Goal: Task Accomplishment & Management: Complete application form

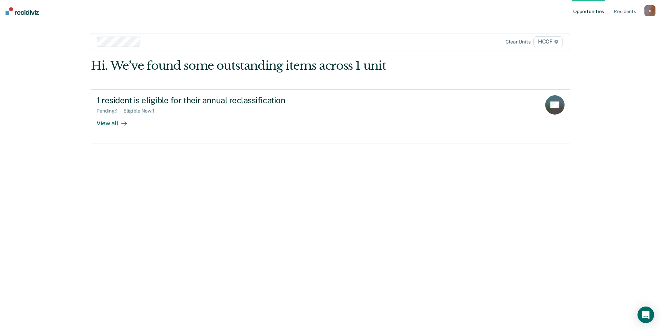
click at [291, 86] on div "Hi. We’ve found some outstanding items across 1 unit 1 resident is eligible for…" at bounding box center [330, 101] width 479 height 85
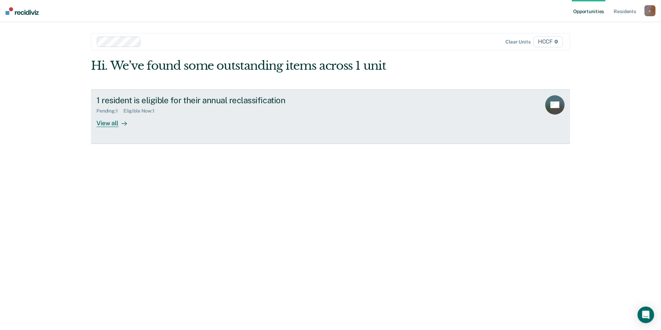
click at [283, 110] on div "Pending : 1 Eligible Now : 1" at bounding box center [217, 109] width 243 height 9
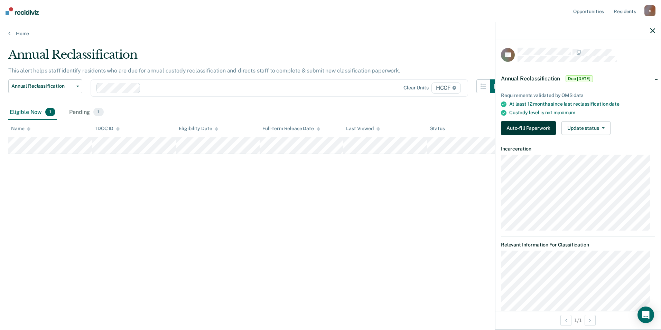
click at [533, 127] on button "Auto-fill Paperwork" at bounding box center [528, 128] width 55 height 14
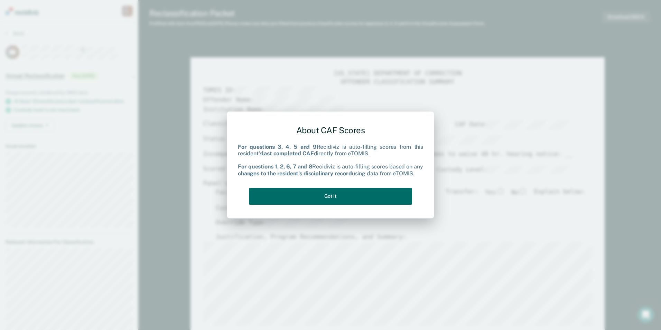
drag, startPoint x: 335, startPoint y: 205, endPoint x: 335, endPoint y: 199, distance: 6.6
click at [335, 206] on div "About CAF Scores For questions 3, 4, 5 and 9 Recidiviz is auto-filling scores f…" at bounding box center [330, 164] width 185 height 88
click at [385, 201] on button "Got it" at bounding box center [330, 196] width 163 height 17
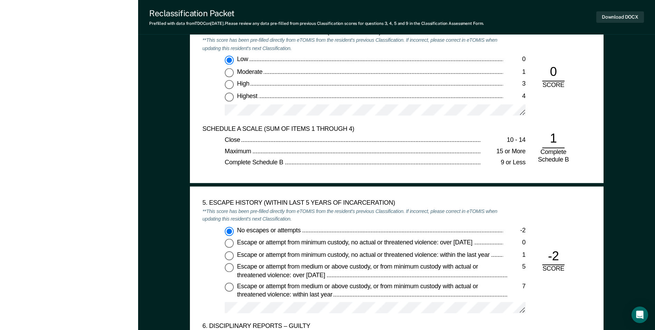
scroll to position [795, 0]
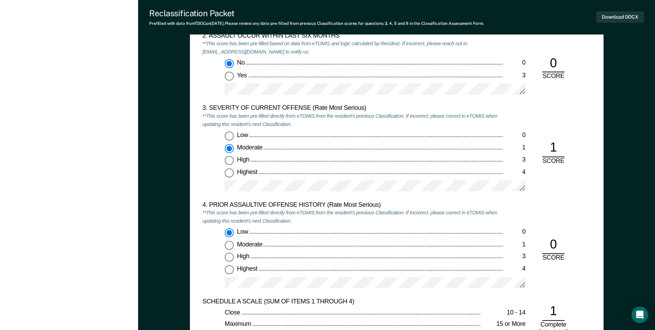
click at [397, 265] on div "Highest" at bounding box center [370, 269] width 266 height 8
click at [234, 265] on input "Highest 4" at bounding box center [229, 269] width 9 height 9
type textarea "x"
radio input "false"
radio input "true"
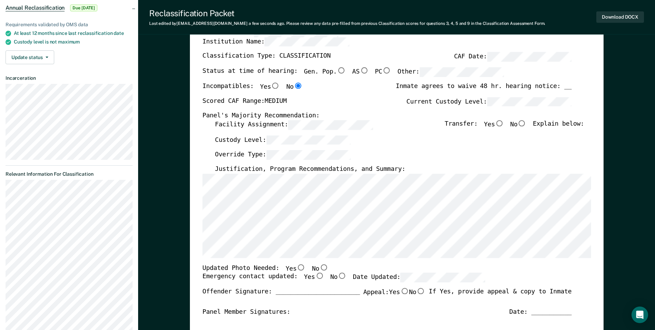
scroll to position [69, 0]
click at [197, 196] on div "[US_STATE] DEPARTMENT OF CORRECTION OFFENDER CLASSIFICATION SUMMARY TOMIS ID: O…" at bounding box center [397, 257] width 414 height 539
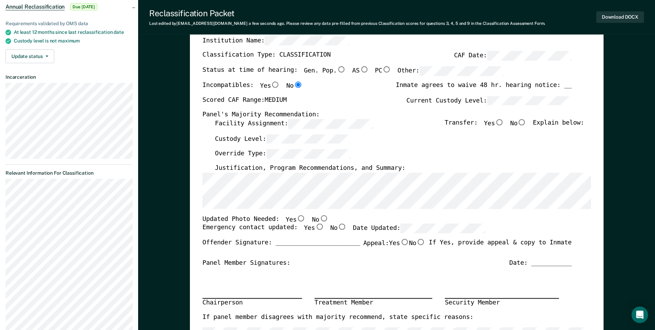
click at [527, 124] on input "No" at bounding box center [522, 122] width 9 height 6
type textarea "x"
radio input "true"
click at [337, 70] on input "Gen. Pop." at bounding box center [341, 69] width 9 height 6
type textarea "x"
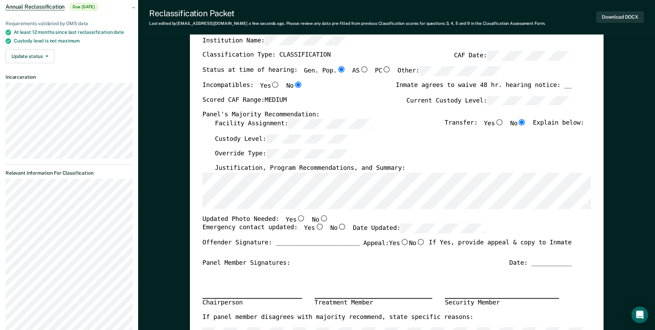
radio input "true"
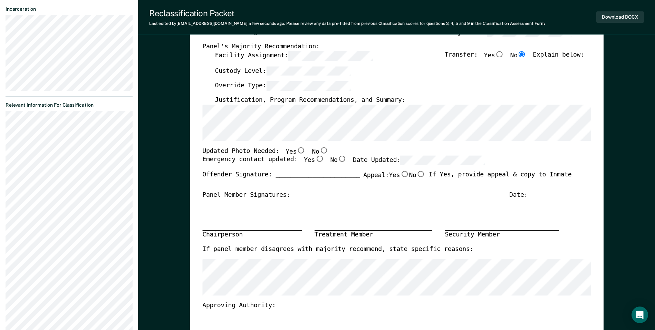
scroll to position [138, 0]
click at [319, 149] on input "No" at bounding box center [323, 149] width 9 height 6
type textarea "x"
radio input "true"
click at [315, 160] on input "Yes" at bounding box center [319, 158] width 9 height 6
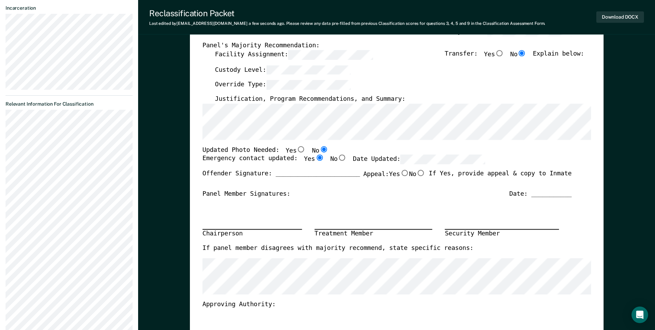
type textarea "x"
radio input "true"
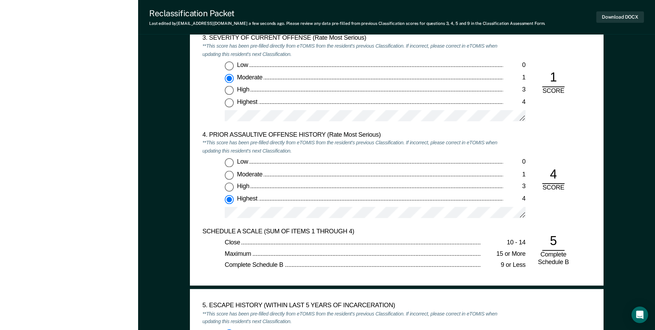
scroll to position [898, 0]
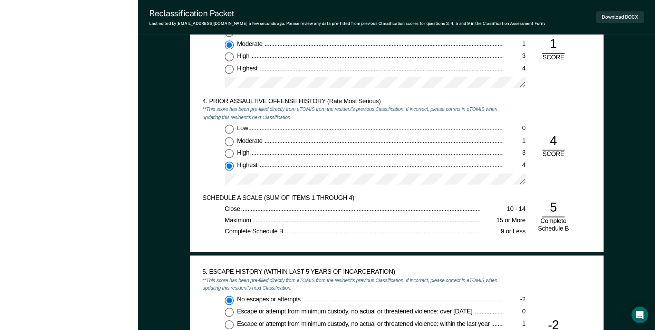
click at [237, 129] on span "Low" at bounding box center [243, 128] width 12 height 7
click at [234, 129] on input "Low 0" at bounding box center [229, 129] width 9 height 9
type textarea "x"
radio input "true"
radio input "false"
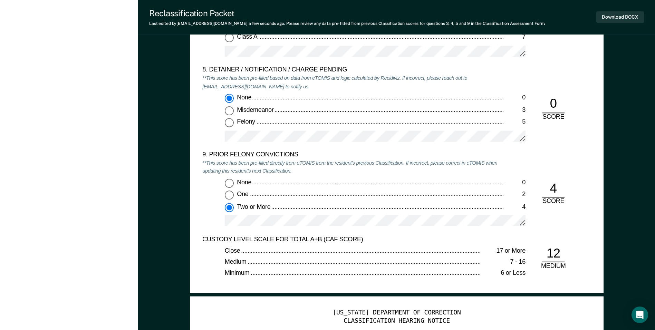
scroll to position [1658, 0]
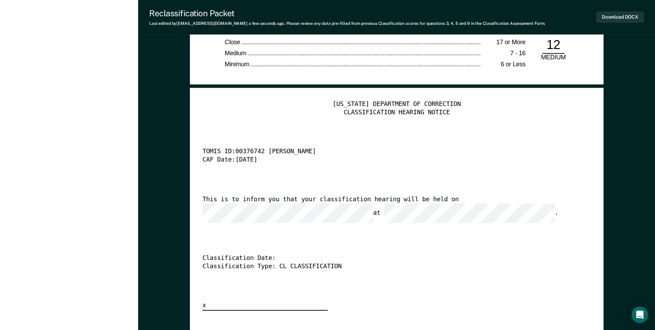
click at [467, 198] on div "[US_STATE] DEPARTMENT OF CORRECTION CLASSIFICATION HEARING NOTICE TOMIS ID: 003…" at bounding box center [396, 206] width 389 height 210
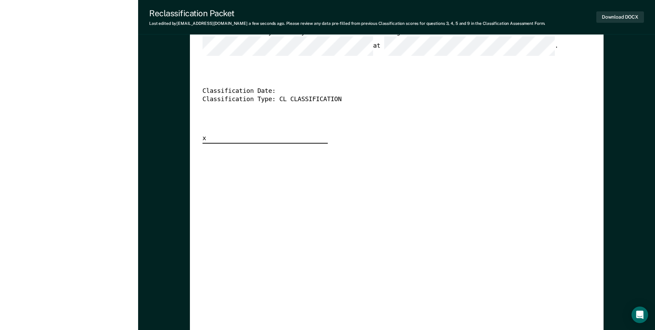
scroll to position [1831, 0]
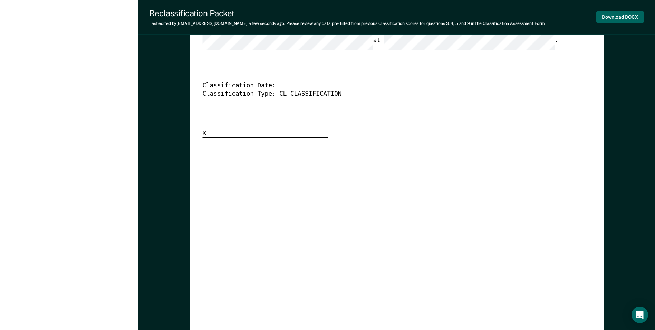
click at [635, 15] on button "Download DOCX" at bounding box center [621, 16] width 48 height 11
type textarea "x"
click at [563, 275] on div "[US_STATE] DEPARTMENT OF CORRECTION CLASSIFICATION HEARING NOTICE TOMIS ID: 003…" at bounding box center [396, 185] width 389 height 514
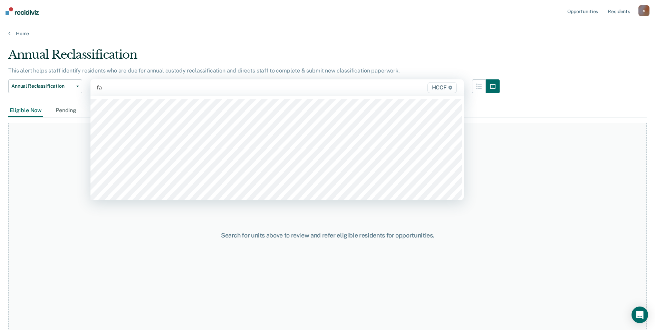
type input "fa1"
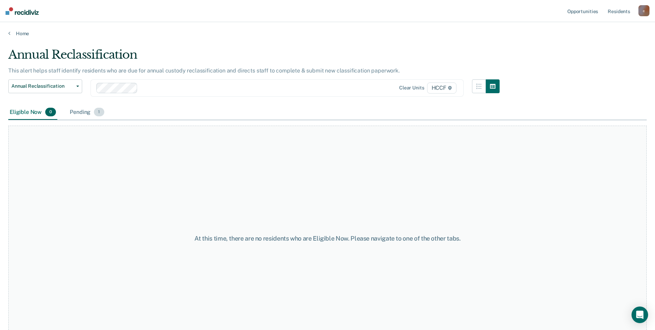
click at [89, 111] on div "Pending 1" at bounding box center [86, 112] width 37 height 15
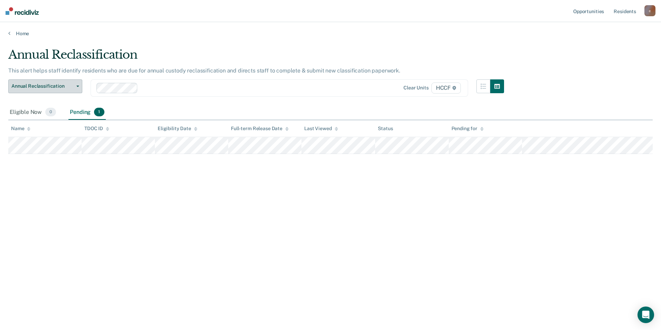
click at [61, 83] on span "Annual Reclassification" at bounding box center [42, 86] width 62 height 6
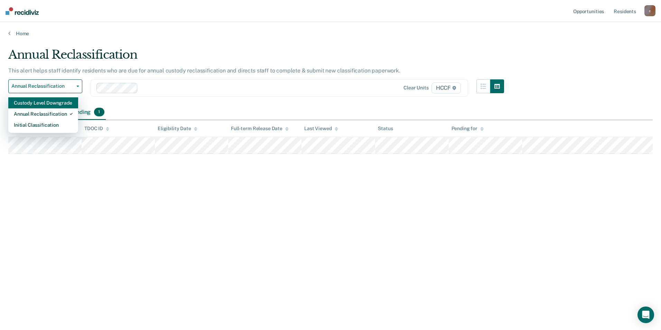
click at [46, 106] on div "Custody Level Downgrade" at bounding box center [43, 102] width 59 height 11
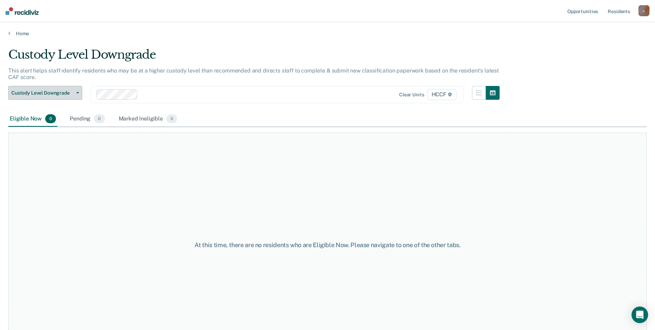
click at [39, 94] on span "Custody Level Downgrade" at bounding box center [42, 93] width 62 height 6
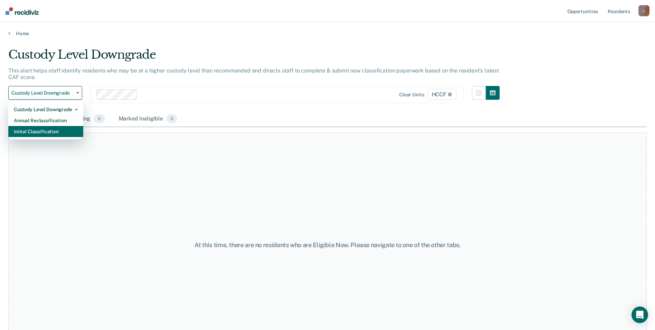
click at [37, 127] on div "Initial Classification" at bounding box center [46, 131] width 64 height 11
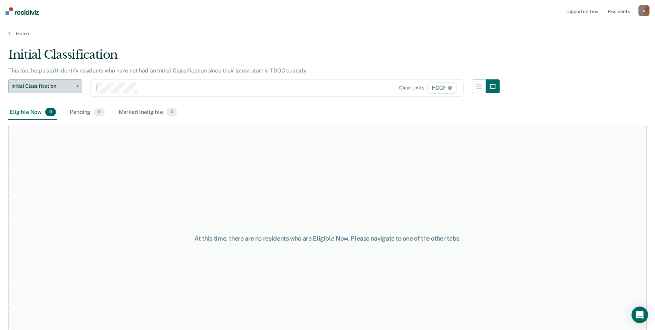
click at [44, 89] on span "Initial Classification" at bounding box center [42, 86] width 62 height 6
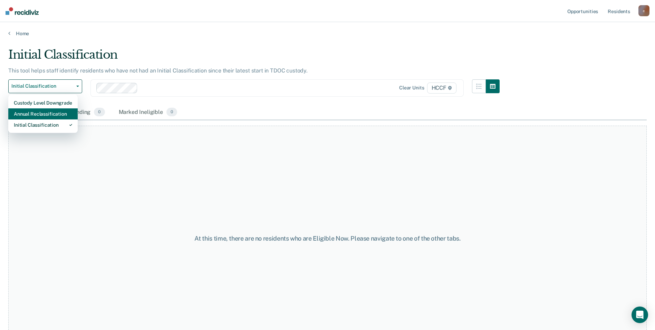
click at [46, 115] on div "Annual Reclassification" at bounding box center [43, 113] width 58 height 11
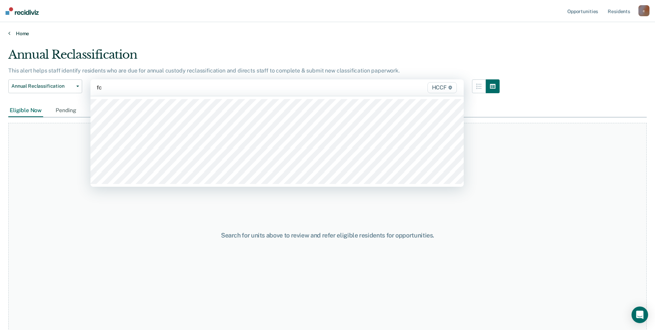
type input "fc1"
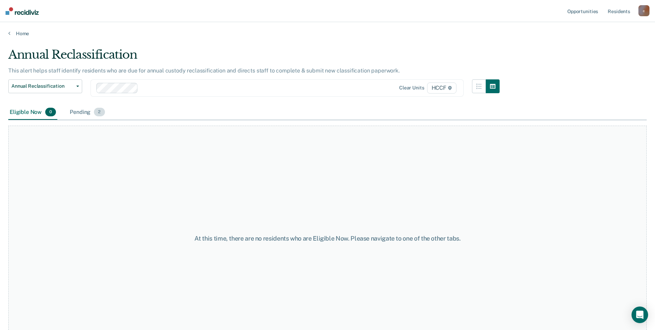
click at [78, 117] on div "Pending 2" at bounding box center [87, 112] width 38 height 15
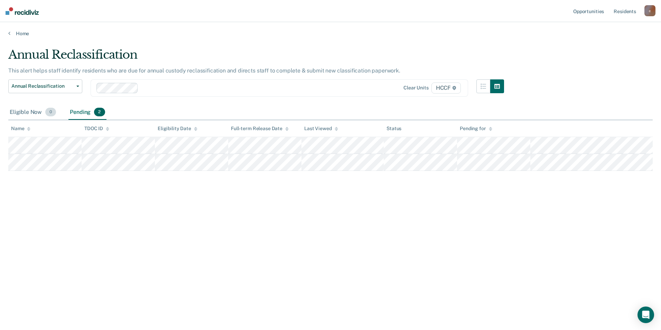
click at [17, 106] on div "Eligible Now 0" at bounding box center [32, 112] width 49 height 15
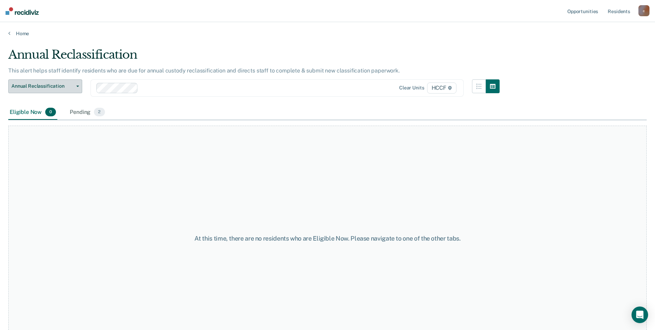
click at [51, 87] on span "Annual Reclassification" at bounding box center [42, 86] width 62 height 6
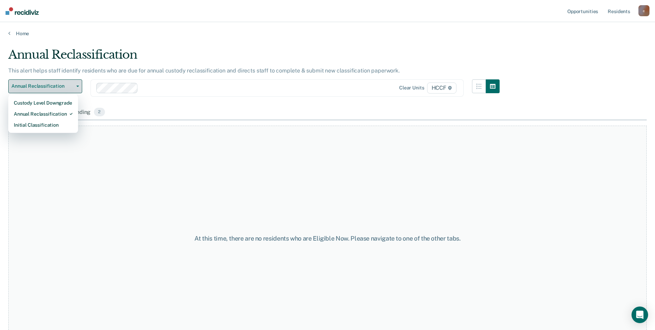
click at [55, 89] on span "Annual Reclassification" at bounding box center [42, 86] width 62 height 6
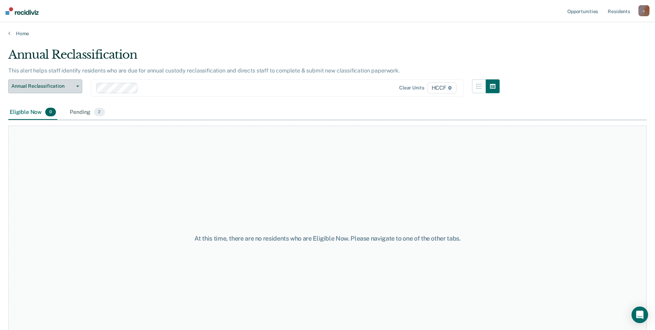
drag, startPoint x: 55, startPoint y: 89, endPoint x: 56, endPoint y: 94, distance: 5.6
click at [55, 89] on span "Annual Reclassification" at bounding box center [42, 86] width 62 height 6
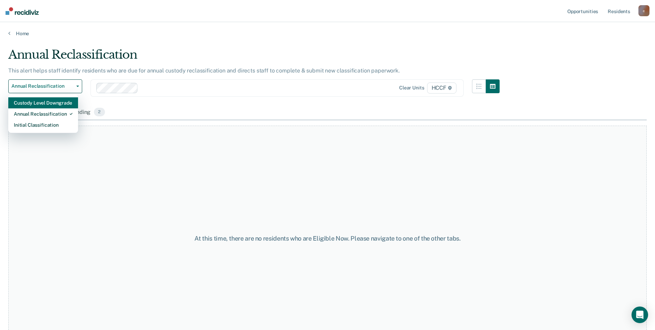
click at [56, 106] on div "Custody Level Downgrade" at bounding box center [43, 102] width 59 height 11
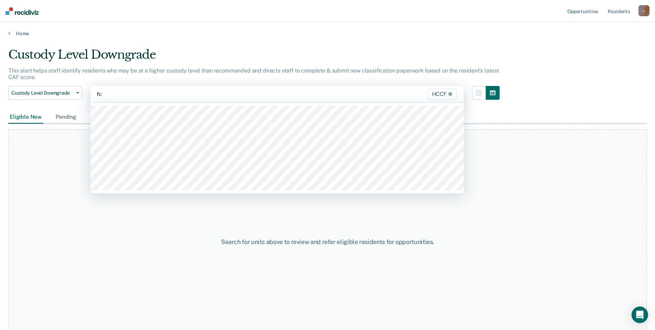
type input "fc2"
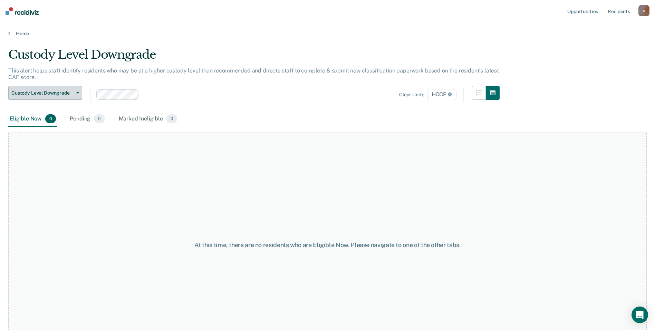
click at [37, 92] on span "Custody Level Downgrade" at bounding box center [42, 93] width 62 height 6
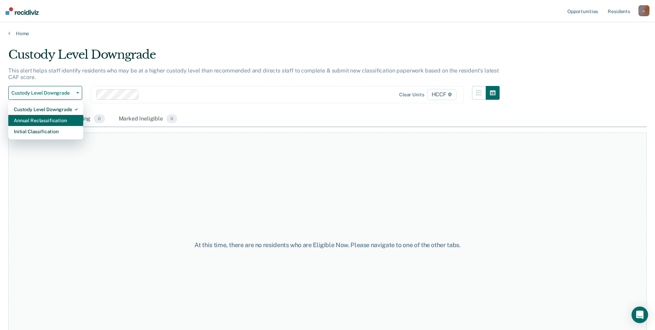
click at [40, 122] on div "Annual Reclassification" at bounding box center [46, 120] width 64 height 11
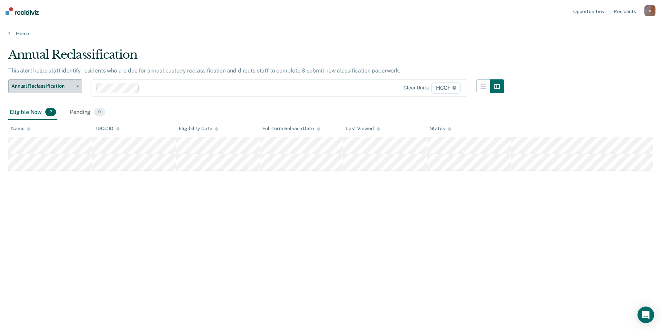
click at [38, 86] on span "Annual Reclassification" at bounding box center [42, 86] width 62 height 6
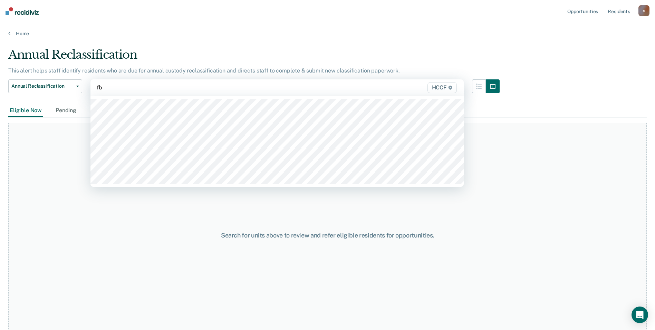
type input "fb2"
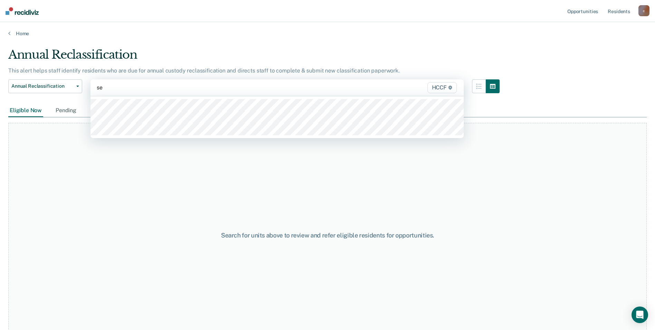
type input "seg"
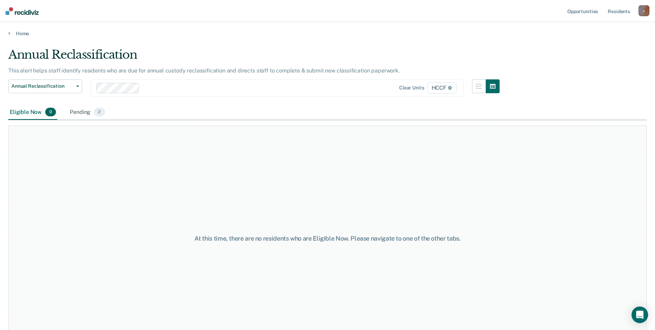
click at [457, 120] on div "Eligible Now 0 Pending 2" at bounding box center [327, 113] width 639 height 16
